Goal: Obtain resource: Download file/media

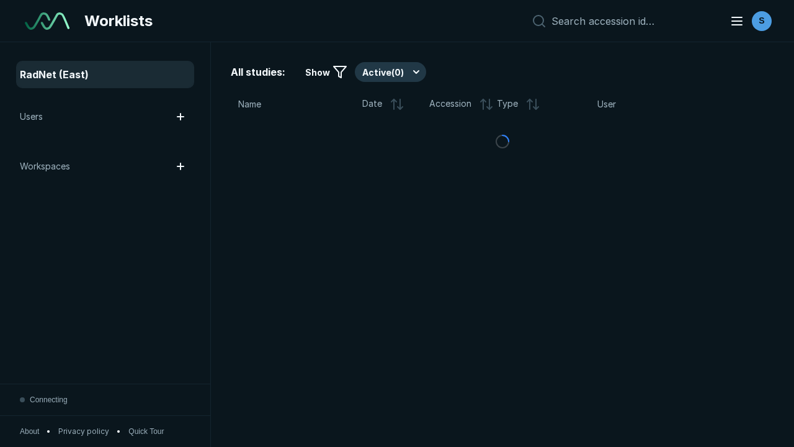
scroll to position [3389, 5169]
